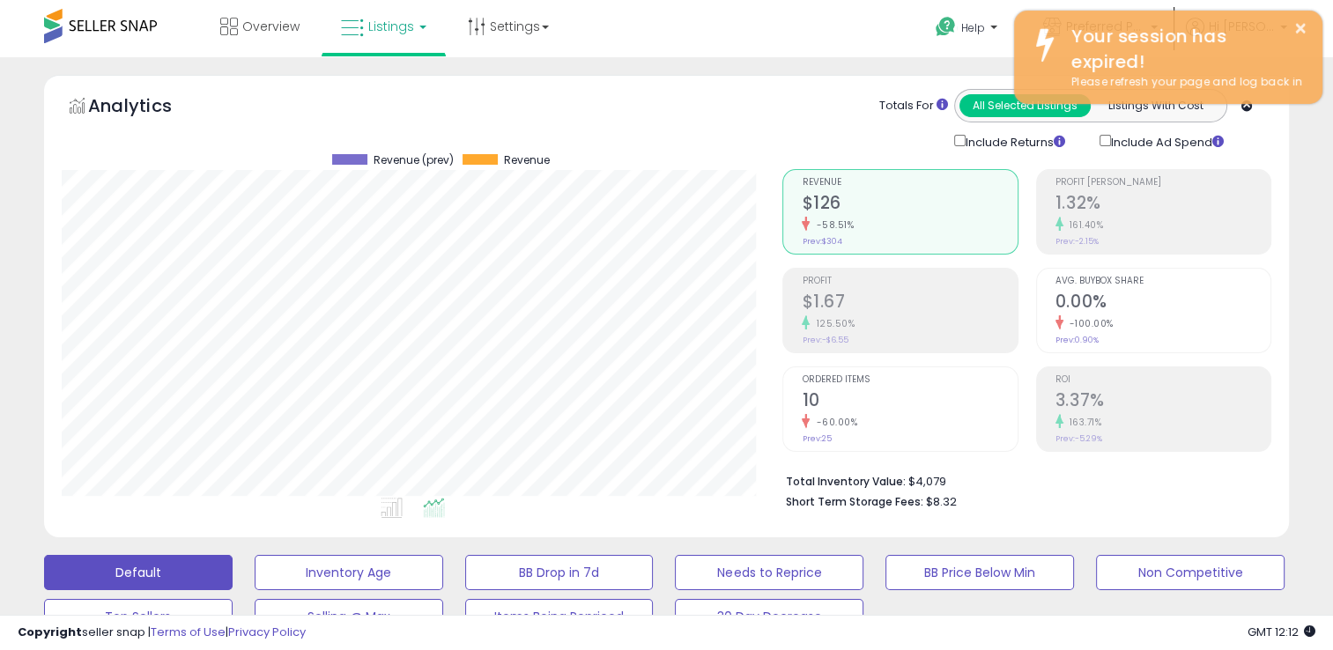
scroll to position [360, 721]
